Goal: Navigation & Orientation: Find specific page/section

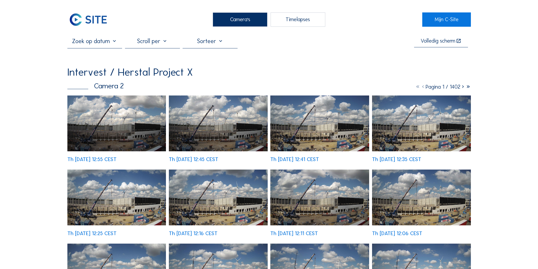
click at [323, 134] on img at bounding box center [319, 123] width 99 height 56
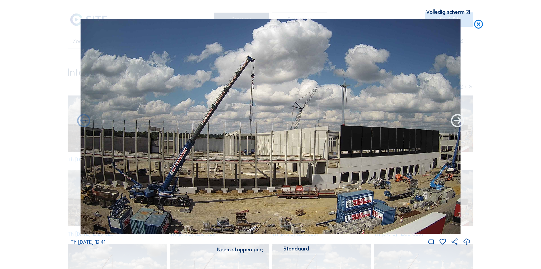
click at [456, 118] on icon at bounding box center [458, 121] width 16 height 16
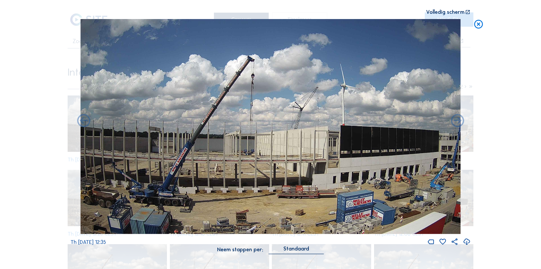
click at [456, 118] on icon at bounding box center [458, 121] width 16 height 16
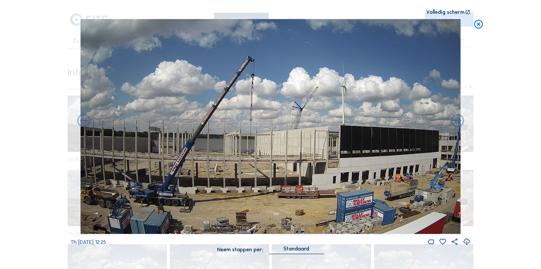
click at [456, 119] on icon at bounding box center [458, 121] width 16 height 16
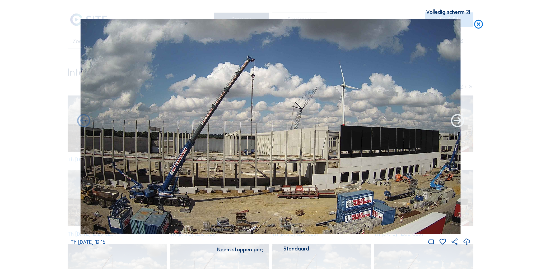
click at [456, 119] on icon at bounding box center [458, 121] width 16 height 16
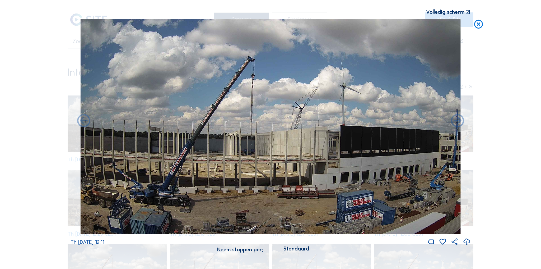
click at [456, 119] on icon at bounding box center [458, 121] width 16 height 16
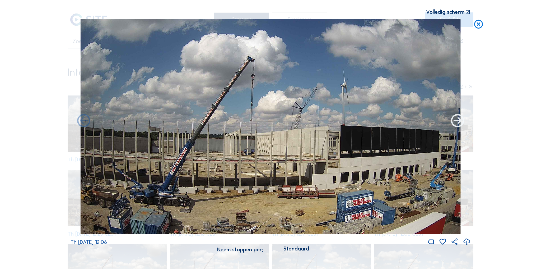
click at [456, 119] on icon at bounding box center [458, 121] width 16 height 16
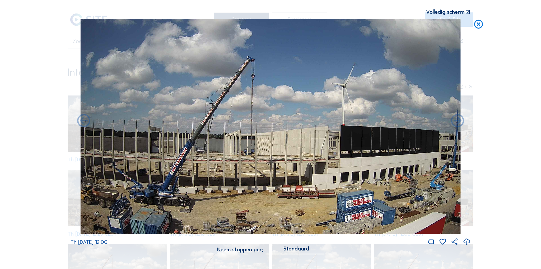
click at [456, 119] on icon at bounding box center [458, 121] width 16 height 16
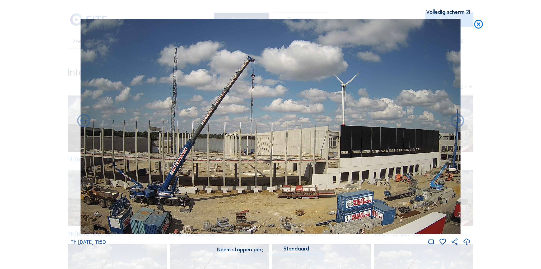
click at [481, 22] on icon at bounding box center [479, 24] width 11 height 11
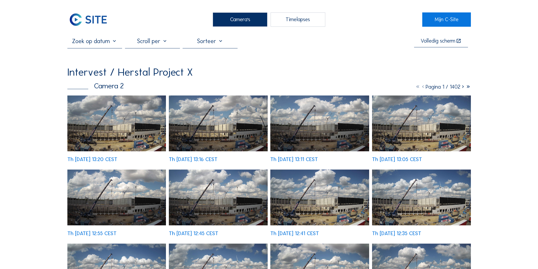
click at [138, 129] on img at bounding box center [116, 123] width 99 height 56
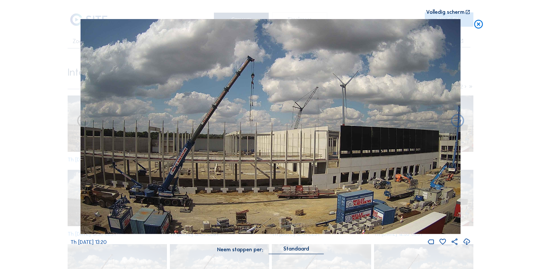
click at [479, 25] on icon at bounding box center [479, 24] width 11 height 11
